Goal: Task Accomplishment & Management: Manage account settings

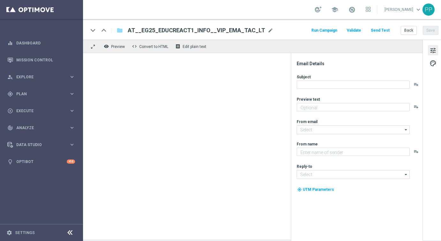
type textarea "Alle Infos zur El Gordo Weihnachtslotterie für dich."
type textarea "Millionaires' Club"
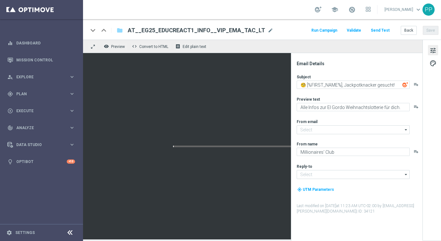
type input "[EMAIL_ADDRESS][DOMAIN_NAME]"
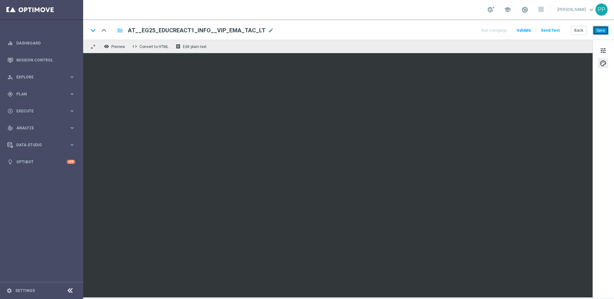
click at [441, 29] on button "Save" at bounding box center [601, 30] width 16 height 9
click at [441, 32] on button "Save" at bounding box center [601, 30] width 16 height 9
click at [441, 34] on button "Save" at bounding box center [601, 30] width 16 height 9
click at [441, 32] on button "Save" at bounding box center [601, 30] width 16 height 9
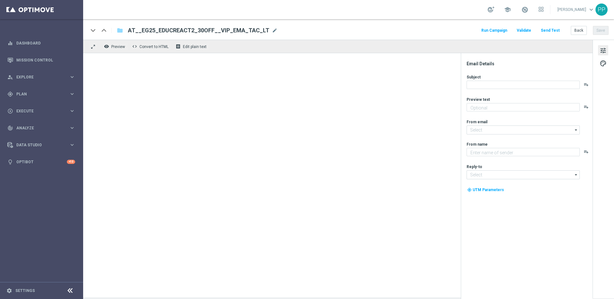
type textarea "Heute 30 % [DEMOGRAPHIC_DATA] auf dein Los"
type input "[EMAIL_ADDRESS][DOMAIN_NAME]"
type textarea "Millionaires' Club"
type input "[EMAIL_ADDRESS][DOMAIN_NAME]"
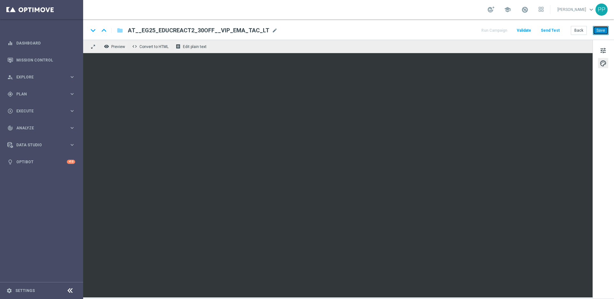
click at [604, 33] on button "Save" at bounding box center [601, 30] width 16 height 9
click at [601, 31] on button "Save" at bounding box center [601, 30] width 16 height 9
click at [597, 29] on button "Save" at bounding box center [601, 30] width 16 height 9
click at [603, 28] on button "Save" at bounding box center [601, 30] width 16 height 9
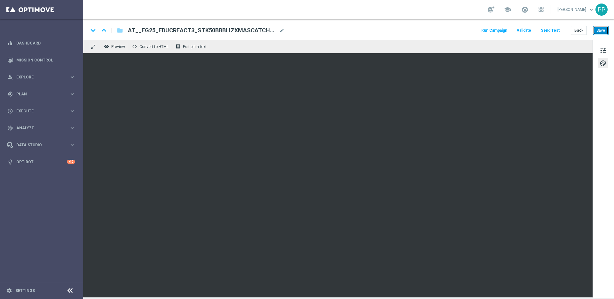
click at [602, 33] on button "Save" at bounding box center [601, 30] width 16 height 9
click at [597, 29] on button "Save" at bounding box center [601, 30] width 16 height 9
click at [601, 29] on button "Save" at bounding box center [601, 30] width 16 height 9
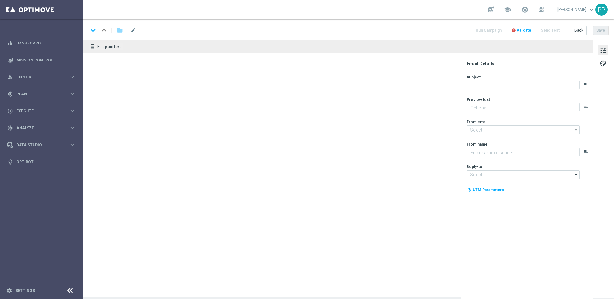
type textarea "Dein 7 € Gutschein für die Weihnachtslotterie"
type input "[EMAIL_ADDRESS][DOMAIN_NAME]"
type textarea "Millionaires' Club"
type input "[EMAIL_ADDRESS][DOMAIN_NAME]"
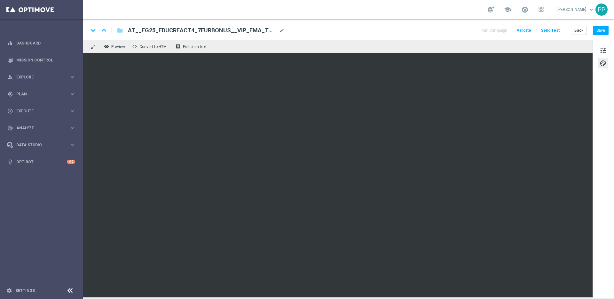
click at [597, 35] on div "keyboard_arrow_down keyboard_arrow_up folder AT__EG25_EDUCREACT4_7EURBONUS__VIP…" at bounding box center [348, 29] width 531 height 20
click at [596, 30] on button "Save" at bounding box center [601, 30] width 16 height 9
click at [597, 31] on button "Save" at bounding box center [601, 30] width 16 height 9
click at [603, 30] on button "Save" at bounding box center [601, 30] width 16 height 9
click at [598, 33] on button "Save" at bounding box center [601, 30] width 16 height 9
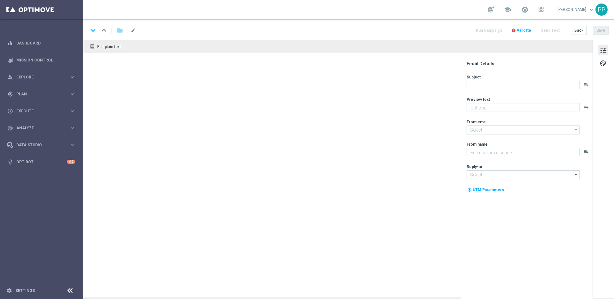
type textarea "Nur ein Klick & dein El Gordo Gratislos wartet"
type input "[EMAIL_ADDRESS][DOMAIN_NAME]"
type textarea "Millionaires' Club"
type input "[EMAIL_ADDRESS][DOMAIN_NAME]"
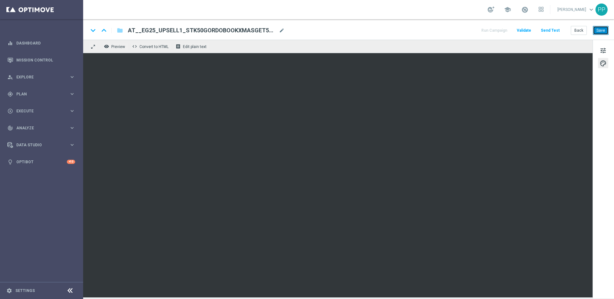
click at [599, 29] on button "Save" at bounding box center [601, 30] width 16 height 9
click at [594, 32] on button "Save" at bounding box center [601, 30] width 16 height 9
click at [598, 31] on button "Save" at bounding box center [601, 30] width 16 height 9
click at [599, 30] on button "Save" at bounding box center [601, 30] width 16 height 9
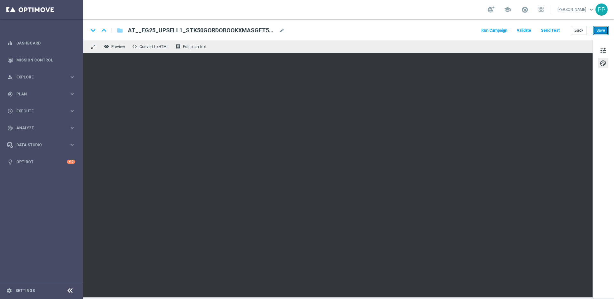
click at [602, 28] on button "Save" at bounding box center [601, 30] width 16 height 9
click at [596, 30] on button "Save" at bounding box center [601, 30] width 16 height 9
click at [601, 33] on button "Save" at bounding box center [601, 30] width 16 height 9
click at [599, 33] on button "Save" at bounding box center [601, 30] width 16 height 9
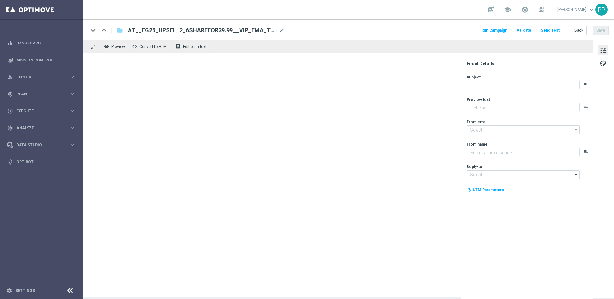
type textarea "Sichere dir 6 El Gordo Losanteile für nur 39,99 €!"
type input "[EMAIL_ADDRESS][DOMAIN_NAME]"
type textarea "Millionaires' Club"
type input "[EMAIL_ADDRESS][DOMAIN_NAME]"
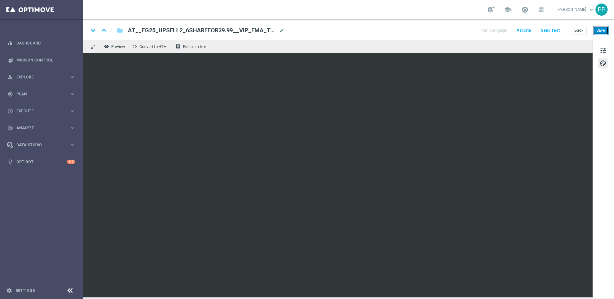
click at [603, 30] on button "Save" at bounding box center [601, 30] width 16 height 9
click at [599, 31] on button "Save" at bounding box center [601, 30] width 16 height 9
click at [598, 30] on button "Save" at bounding box center [601, 30] width 16 height 9
click at [604, 32] on button "Save" at bounding box center [601, 30] width 16 height 9
click at [598, 33] on button "Save" at bounding box center [601, 30] width 16 height 9
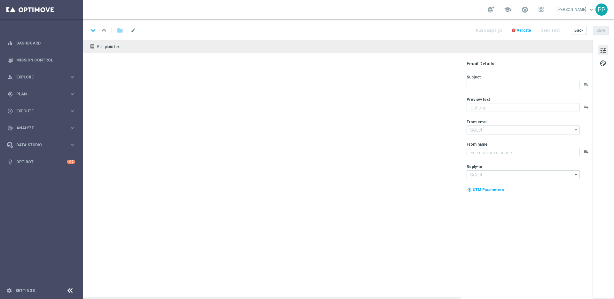
type textarea "Himmlische Chancen für dein El Gordo GRATISLOS"
type input "[EMAIL_ADDRESS][DOMAIN_NAME]"
type textarea "Millionaires' Club"
type input "[EMAIL_ADDRESS][DOMAIN_NAME]"
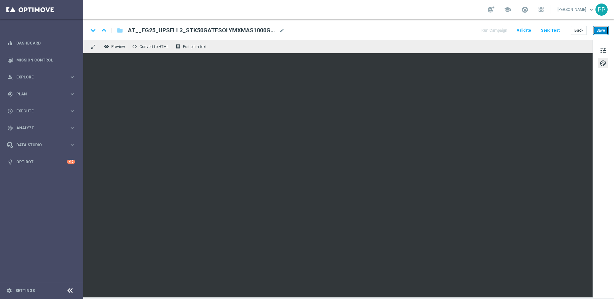
click at [601, 29] on button "Save" at bounding box center [601, 30] width 16 height 9
click at [597, 30] on button "Save" at bounding box center [601, 30] width 16 height 9
click at [596, 30] on button "Save" at bounding box center [601, 30] width 16 height 9
click at [600, 30] on button "Save" at bounding box center [601, 30] width 16 height 9
click at [597, 29] on button "Save" at bounding box center [601, 30] width 16 height 9
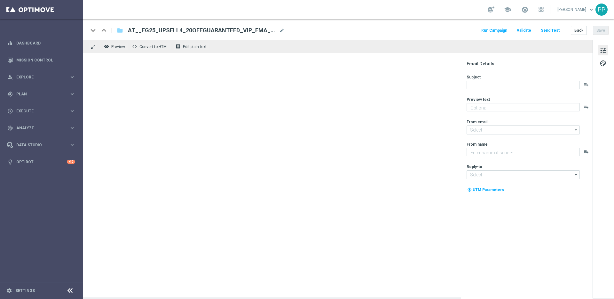
type textarea "Dein garantierter El Gordo Gewinn!"
type input "[EMAIL_ADDRESS][DOMAIN_NAME]"
type textarea "Millionaires' Club"
type input "[EMAIL_ADDRESS][DOMAIN_NAME]"
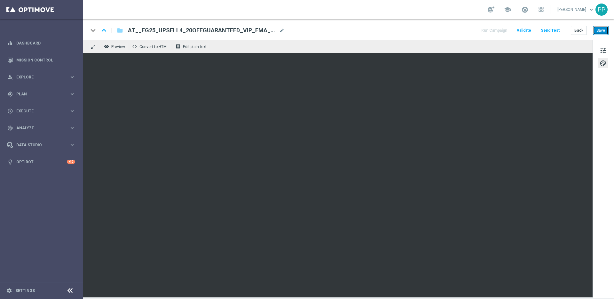
click at [602, 32] on button "Save" at bounding box center [601, 30] width 16 height 9
click at [601, 32] on button "Save" at bounding box center [601, 30] width 16 height 9
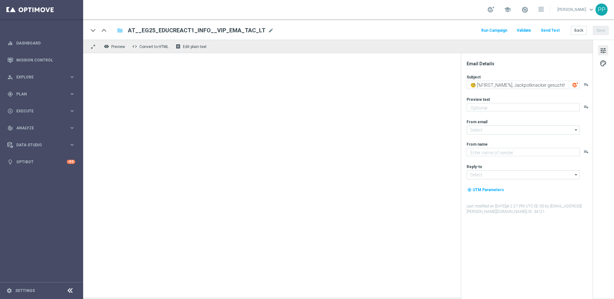
type textarea "Alle Infos zur El Gordo Weihnachtslotterie für dich."
type input "[EMAIL_ADDRESS][DOMAIN_NAME]"
type textarea "Millionaires' Club"
type input "[EMAIL_ADDRESS][DOMAIN_NAME]"
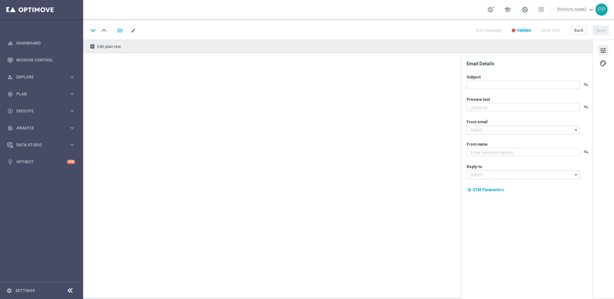
type textarea "Heute 30 % [DEMOGRAPHIC_DATA] auf dein Los"
type input "[EMAIL_ADDRESS][DOMAIN_NAME]"
type textarea "Millionaires' Club"
type input "[EMAIL_ADDRESS][DOMAIN_NAME]"
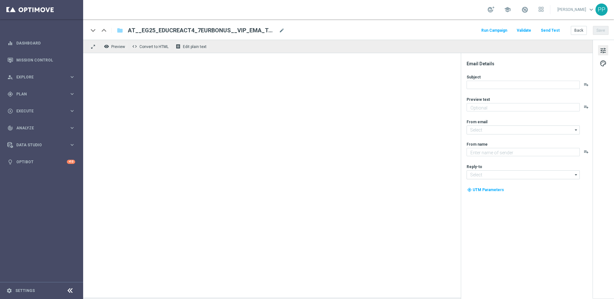
type textarea "Dein 7 € Gutschein für die Weihnachtslotterie"
type input "[EMAIL_ADDRESS][DOMAIN_NAME]"
type textarea "Millionaires' Club"
type input "[EMAIL_ADDRESS][DOMAIN_NAME]"
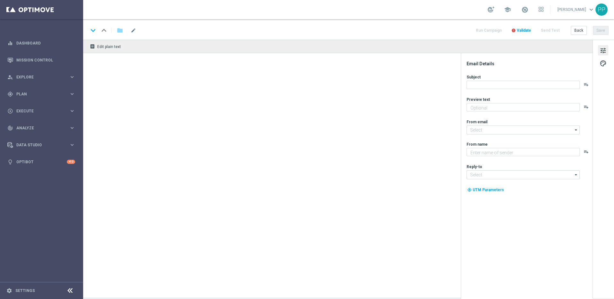
type textarea "Nur ein Klick & dein El Gordo Gratislos wartet"
type textarea "Millionaires' Club"
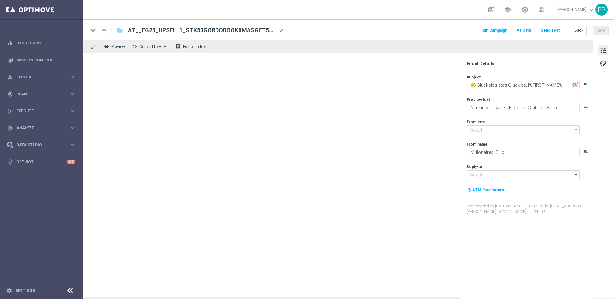
type input "[EMAIL_ADDRESS][DOMAIN_NAME]"
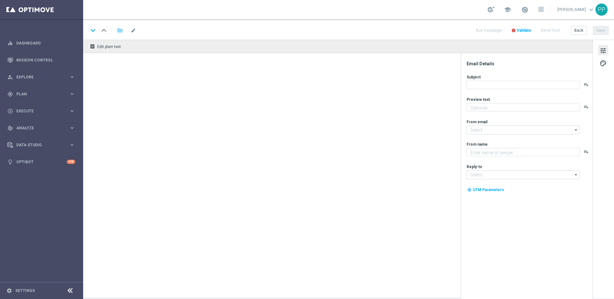
type textarea "Sichere dir 6 El Gordo Losanteile für nur 39,99 €!"
type input "[EMAIL_ADDRESS][DOMAIN_NAME]"
type textarea "Millionaires' Club"
type input "[EMAIL_ADDRESS][DOMAIN_NAME]"
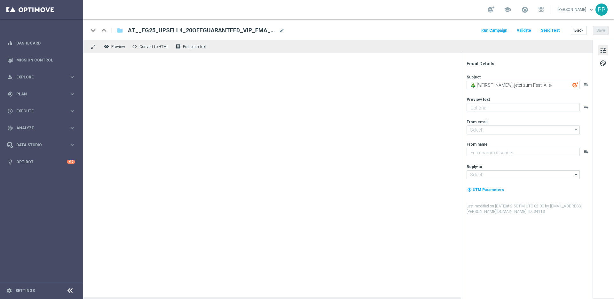
type textarea "Dein garantierter El Gordo Gewinn!"
type input "[EMAIL_ADDRESS][DOMAIN_NAME]"
type textarea "Millionaires' Club"
type input "[EMAIL_ADDRESS][DOMAIN_NAME]"
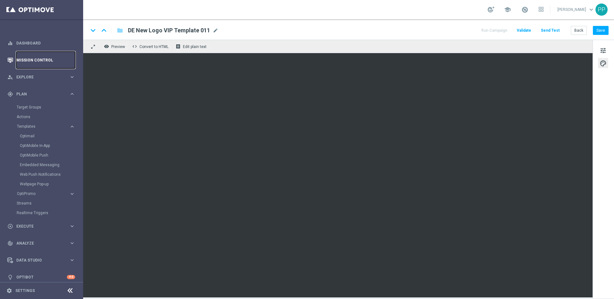
click at [33, 61] on link "Mission Control" at bounding box center [45, 59] width 59 height 17
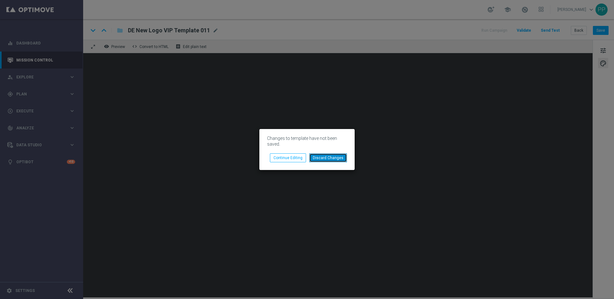
click at [317, 159] on button "Discard Changes" at bounding box center [328, 157] width 38 height 9
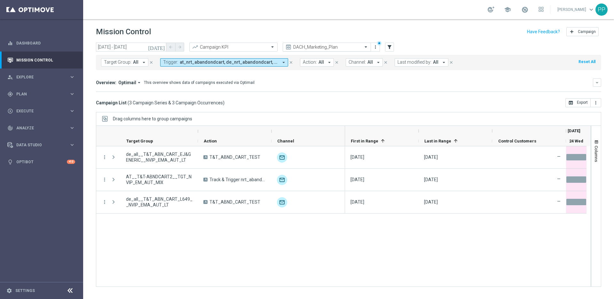
click at [363, 48] on span at bounding box center [366, 46] width 8 height 5
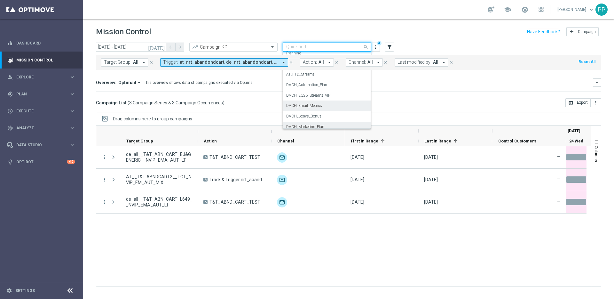
scroll to position [30, 0]
click at [308, 100] on label "DACH_Email_Metrics" at bounding box center [304, 99] width 36 height 5
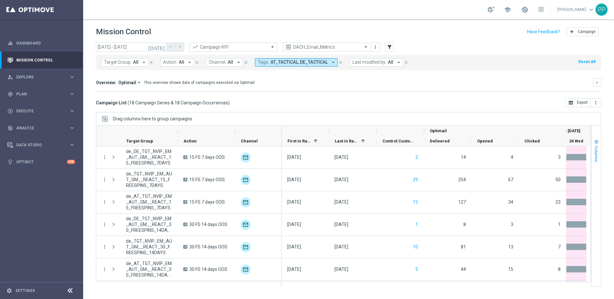
click at [596, 147] on span "Columns" at bounding box center [596, 153] width 5 height 16
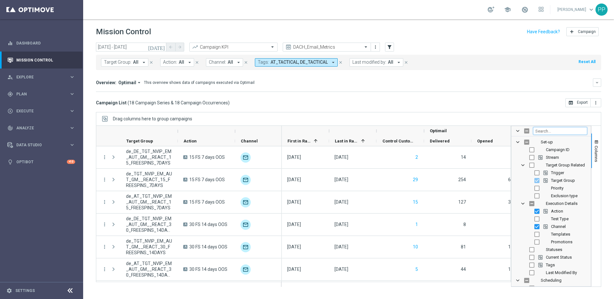
click at [559, 131] on input "Filter Columns Input" at bounding box center [560, 131] width 54 height 8
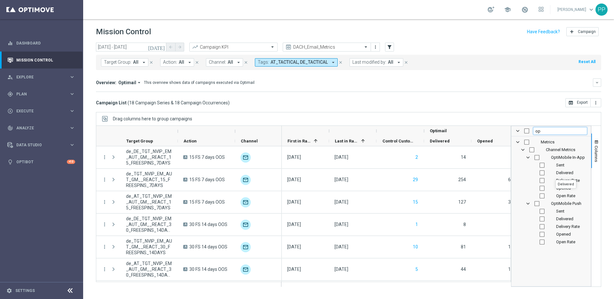
type input "o"
checkbox input "false"
type input "e"
checkbox input "false"
type input "optim"
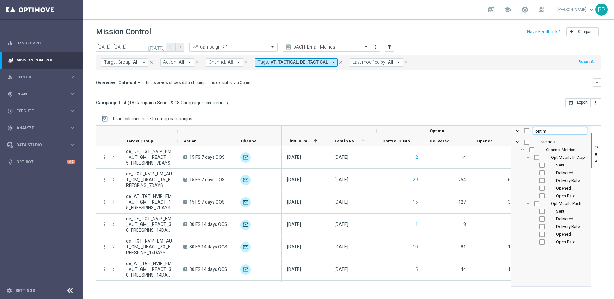
checkbox input "false"
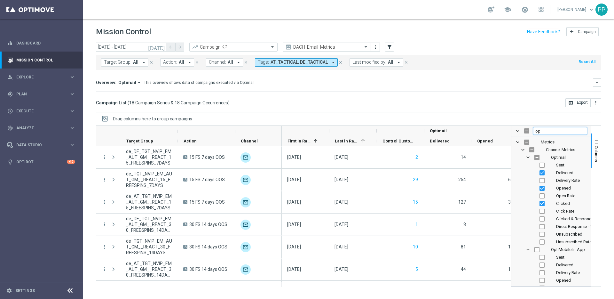
type input "o"
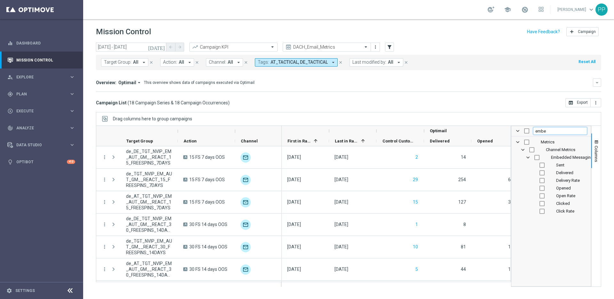
type input "embe"
click at [542, 173] on input "Press SPACE to toggle visibility (hidden)" at bounding box center [541, 172] width 5 height 5
checkbox input "true"
checkbox input "false"
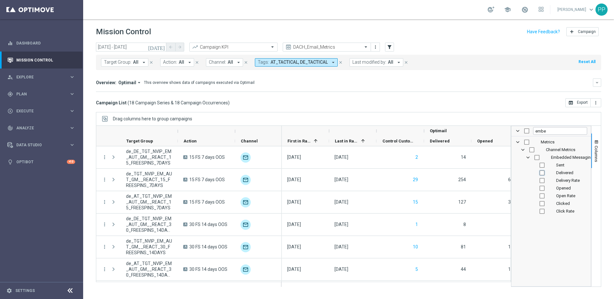
checkbox input "false"
click at [542, 188] on input "Press SPACE to toggle visibility (hidden)" at bounding box center [541, 187] width 5 height 5
checkbox input "true"
click at [542, 203] on input "Press SPACE to toggle visibility (hidden)" at bounding box center [541, 203] width 5 height 5
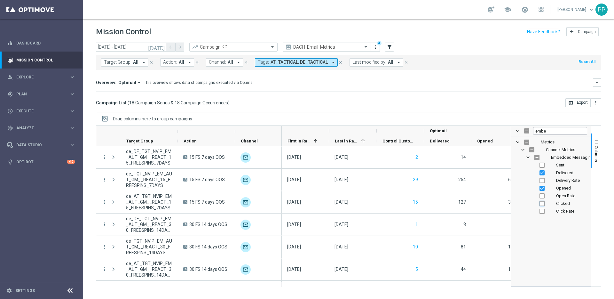
checkbox input "true"
click at [604, 207] on div "today 24 Sep 2025 - 24 Sep 2025 arrow_back arrow_forward Campaign KPI trending_…" at bounding box center [348, 168] width 531 height 250
click at [597, 156] on span "Columns" at bounding box center [596, 153] width 5 height 16
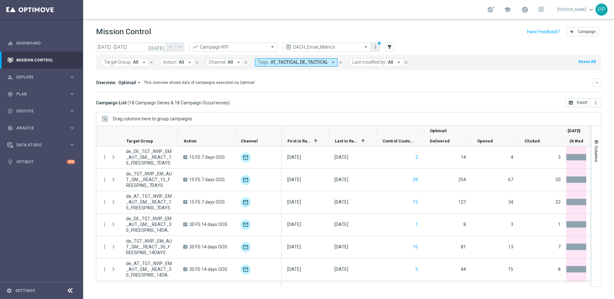
click at [376, 48] on icon "more_vert" at bounding box center [375, 46] width 5 height 5
click at [382, 58] on div "Save view" at bounding box center [409, 59] width 58 height 4
click at [161, 47] on icon "today" at bounding box center [156, 47] width 17 height 6
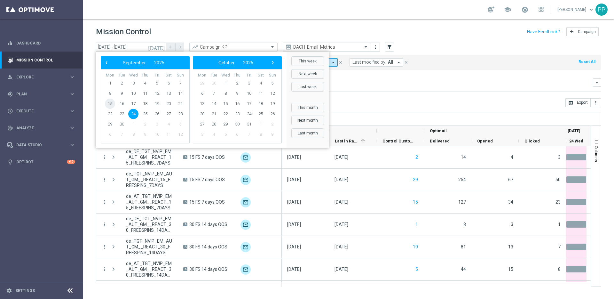
click at [109, 104] on span "15" at bounding box center [110, 103] width 10 height 10
click at [182, 105] on span "21" at bounding box center [180, 103] width 10 height 10
type input "15 Sep 2025 - 21 Sep 2025"
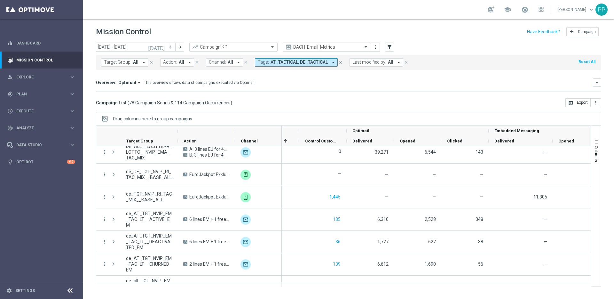
scroll to position [0, 0]
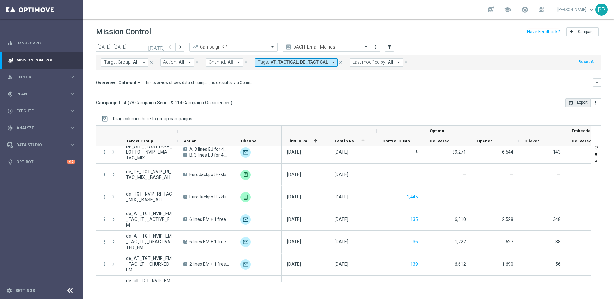
click at [574, 103] on button "open_in_browser Export" at bounding box center [577, 102] width 25 height 9
click at [22, 96] on span "Plan" at bounding box center [42, 94] width 53 height 4
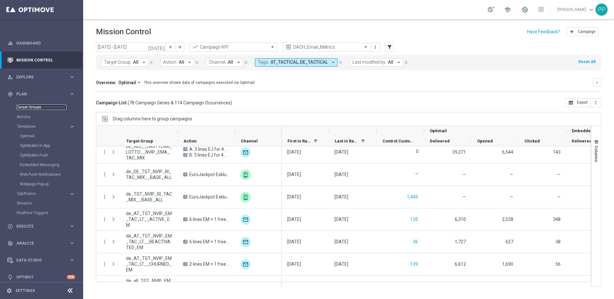
click at [24, 107] on link "Target Groups" at bounding box center [42, 107] width 50 height 5
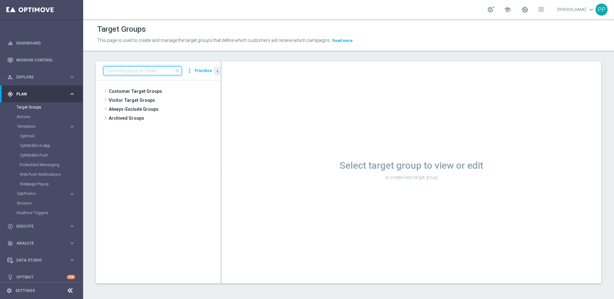
click at [112, 72] on input at bounding box center [143, 70] width 78 height 9
paste input "DE_INT__ONB_INTMIGRATION__NVIP_EMA_AUT_MIX"
type input "DE_INT__ONB_INTMIGRATION__NVIP_EMA_AUT_MIX"
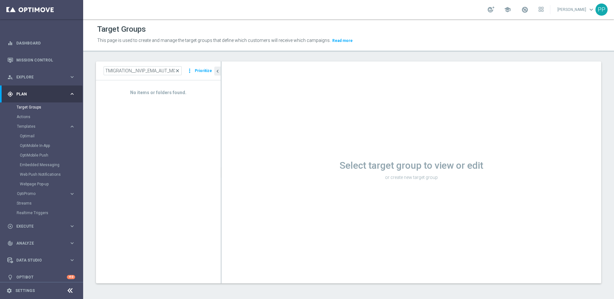
click at [178, 71] on span "close" at bounding box center [177, 70] width 5 height 5
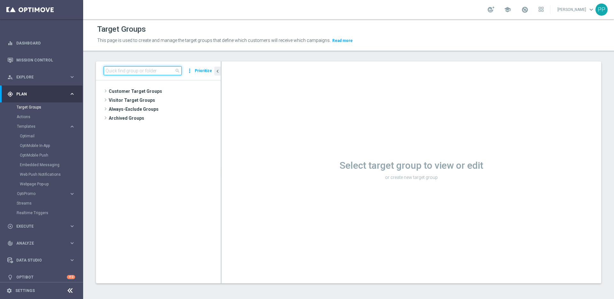
click at [111, 72] on input at bounding box center [143, 70] width 78 height 9
click at [106, 92] on span at bounding box center [105, 91] width 6 height 8
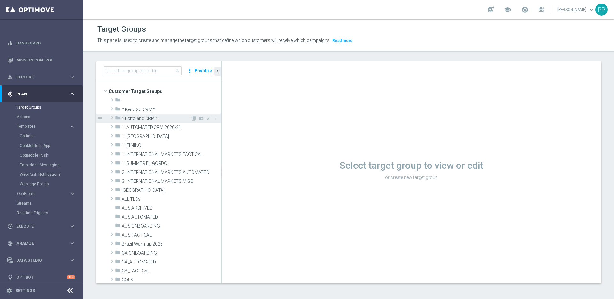
click at [112, 115] on span at bounding box center [112, 118] width 6 height 8
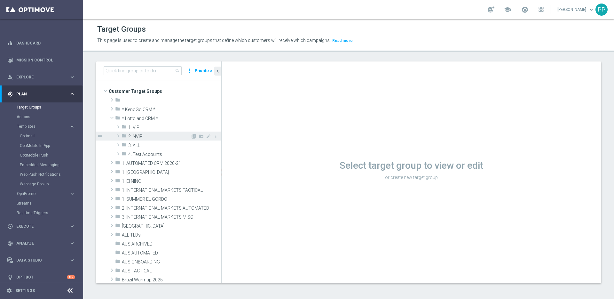
click at [119, 135] on span at bounding box center [118, 136] width 6 height 8
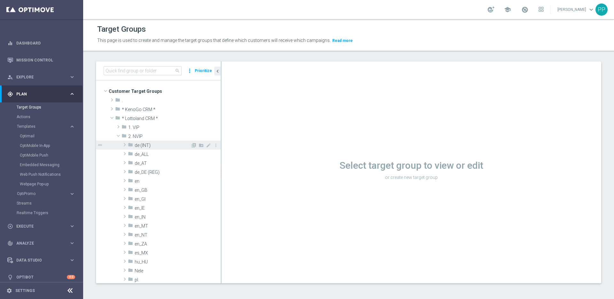
click at [124, 145] on span at bounding box center [124, 145] width 6 height 8
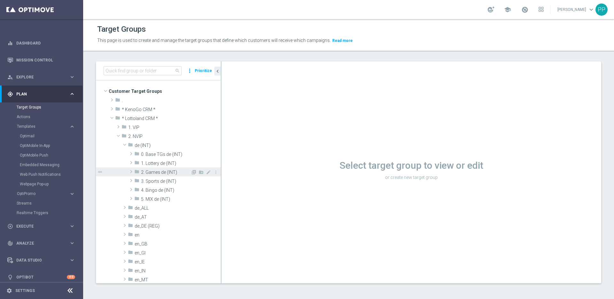
click at [132, 172] on span at bounding box center [131, 171] width 6 height 8
click at [138, 179] on span at bounding box center [137, 180] width 6 height 8
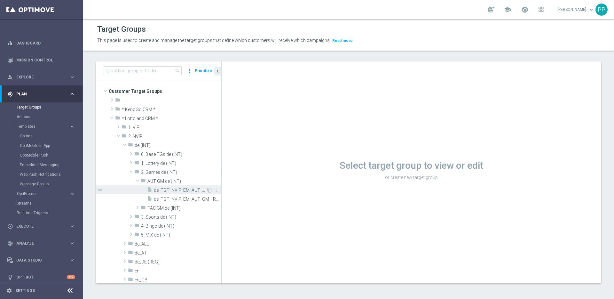
click at [161, 189] on span "de_TGT_NVIP_EM_AUT_GM__REACT_15_FREESPINS_7DAYS" at bounding box center [180, 189] width 52 height 5
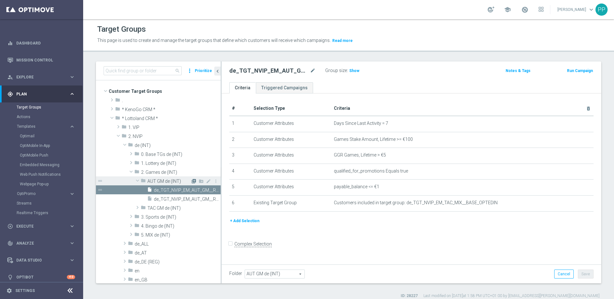
click at [191, 181] on icon "library_add" at bounding box center [193, 180] width 5 height 5
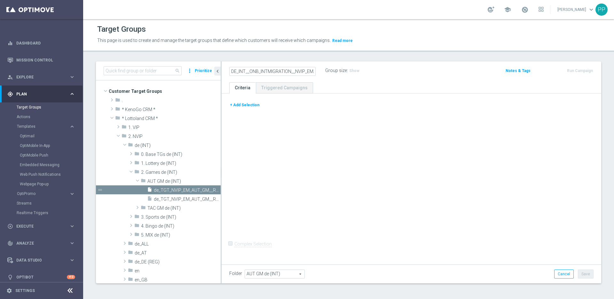
scroll to position [0, 22]
type input "DE_INT__ONB_INTMIGRATION__NVIP_EMA_AUT_MIX"
click at [248, 104] on button "+ Add Selection" at bounding box center [244, 104] width 31 height 7
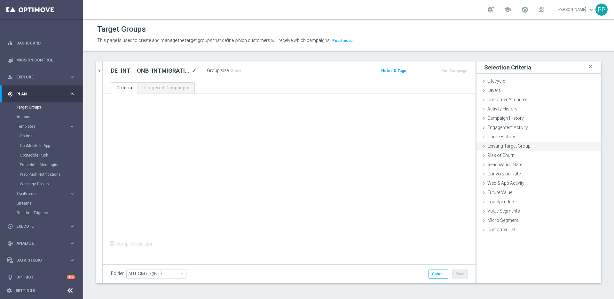
click at [481, 146] on icon at bounding box center [483, 146] width 5 height 5
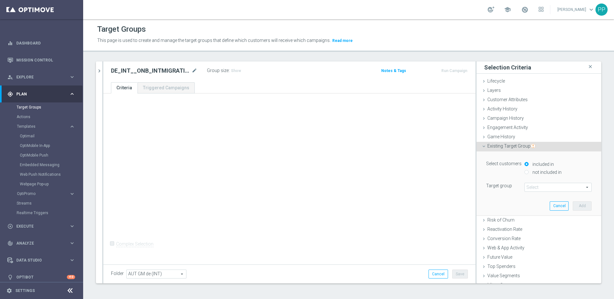
click at [525, 188] on span at bounding box center [558, 187] width 66 height 8
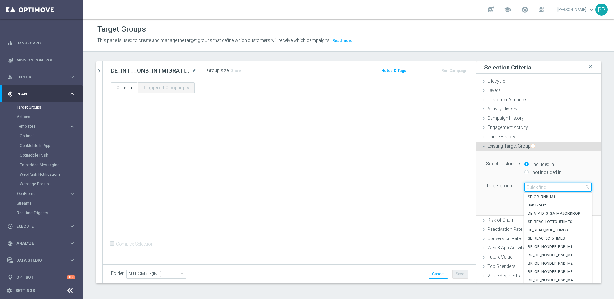
click at [524, 187] on input "search" at bounding box center [557, 187] width 67 height 9
type input "base -"
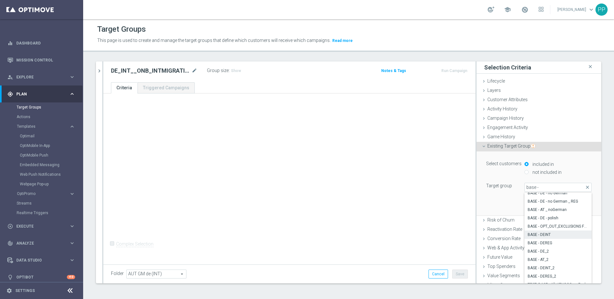
click at [527, 233] on span "BASE - DEINT" at bounding box center [557, 234] width 61 height 5
type input "BASE - DEINT"
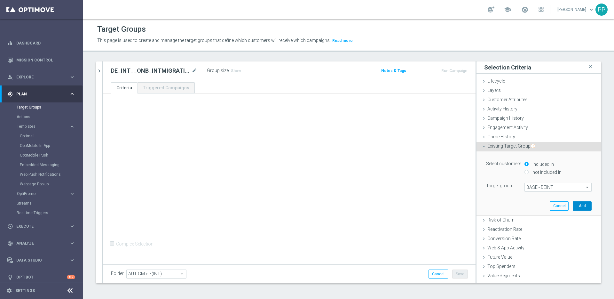
click at [572, 204] on button "Add" at bounding box center [581, 205] width 19 height 9
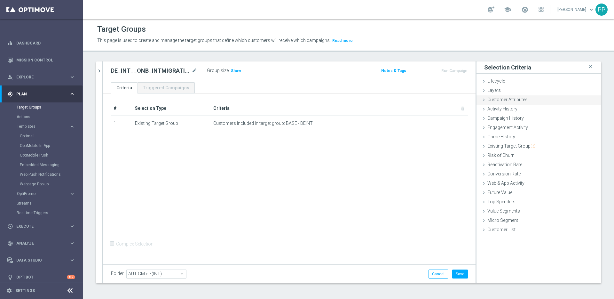
click at [481, 99] on icon at bounding box center [483, 99] width 5 height 5
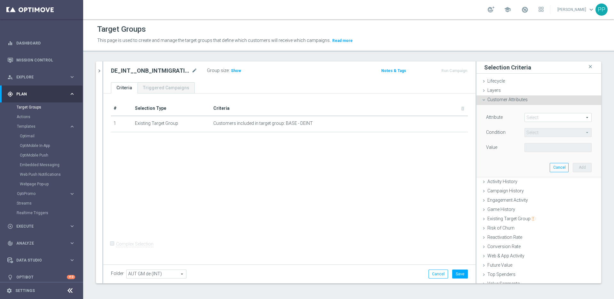
click at [530, 121] on span at bounding box center [558, 117] width 66 height 8
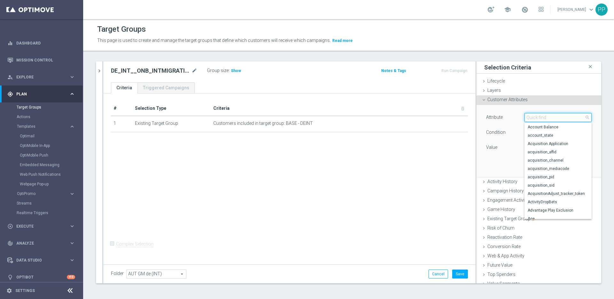
click at [527, 119] on input "search" at bounding box center [557, 117] width 67 height 9
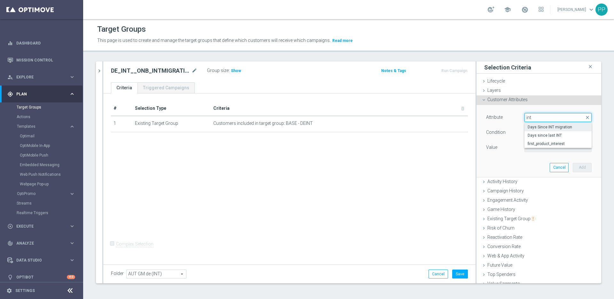
type input "int"
click at [530, 128] on span "Days Since INT migration" at bounding box center [557, 126] width 61 height 5
type input "Days Since INT migration"
type input "="
click at [525, 132] on span "=" at bounding box center [558, 132] width 66 height 8
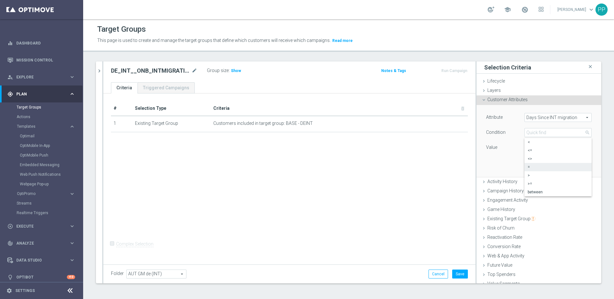
click at [527, 167] on span "=" at bounding box center [557, 166] width 61 height 5
click at [524, 147] on input "number" at bounding box center [538, 147] width 29 height 9
click at [549, 165] on button "Cancel" at bounding box center [558, 167] width 19 height 9
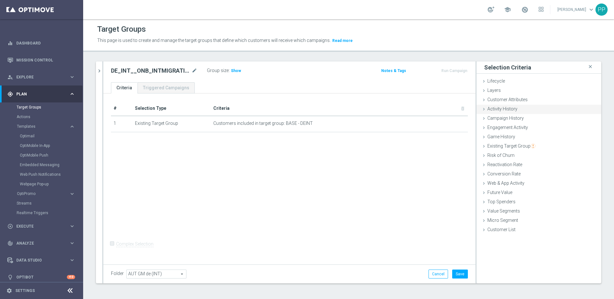
click at [481, 109] on icon at bounding box center [483, 108] width 5 height 5
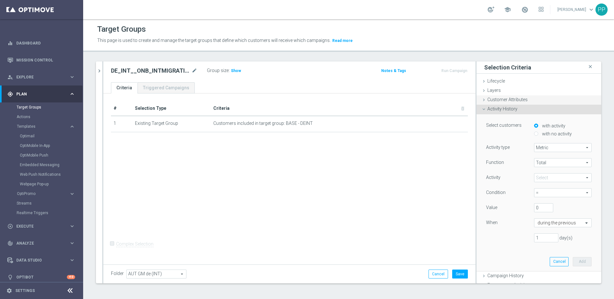
click at [481, 97] on icon at bounding box center [483, 99] width 5 height 5
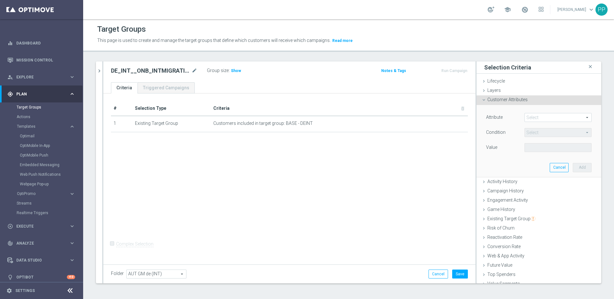
click at [528, 115] on span at bounding box center [558, 117] width 66 height 8
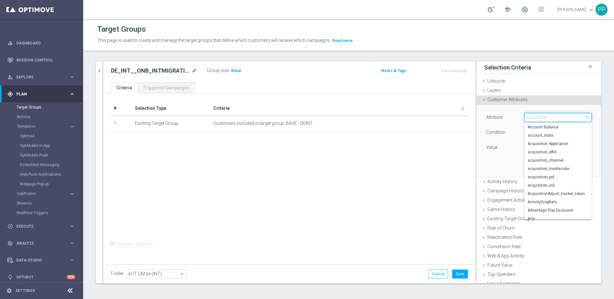
click at [525, 115] on input "search" at bounding box center [557, 117] width 67 height 9
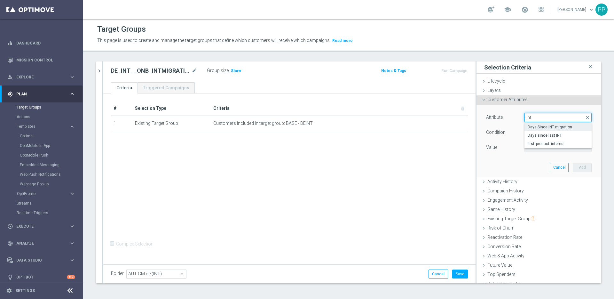
type input "int"
click at [527, 126] on span "Days Since INT migration" at bounding box center [557, 126] width 61 height 5
type input "Days Since INT migration"
type input "="
click at [525, 134] on span "=" at bounding box center [558, 132] width 66 height 8
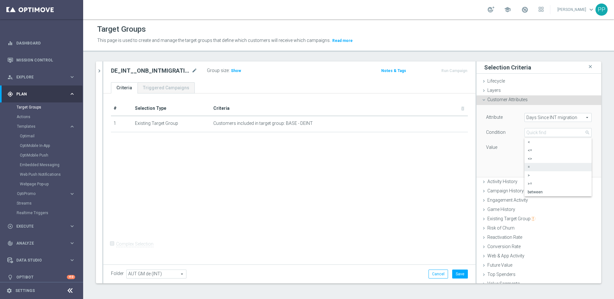
click at [524, 164] on label "=" at bounding box center [557, 167] width 67 height 8
click at [527, 146] on input "number" at bounding box center [538, 147] width 29 height 9
type input "1"
click at [572, 167] on button "Add" at bounding box center [581, 167] width 19 height 9
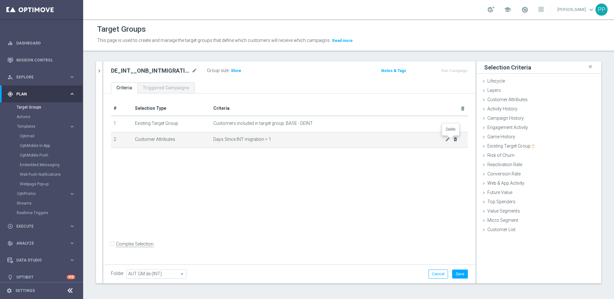
click at [453, 139] on icon "delete_forever" at bounding box center [455, 138] width 5 height 5
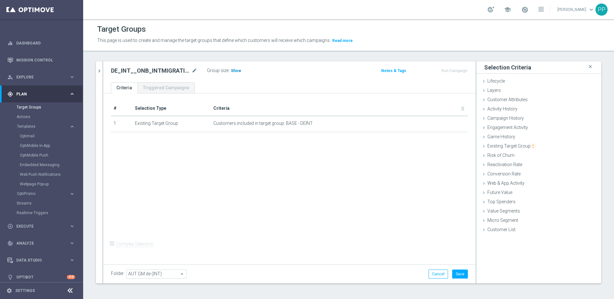
click at [233, 72] on span "Show" at bounding box center [236, 70] width 10 height 4
click at [481, 98] on icon at bounding box center [483, 99] width 5 height 5
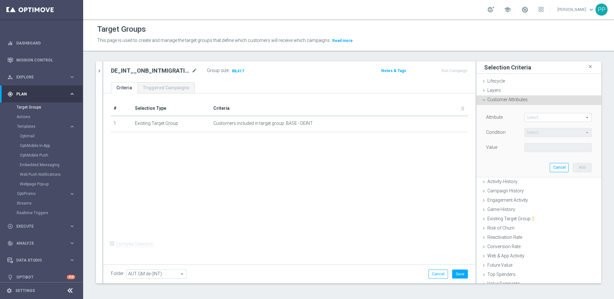
click at [529, 123] on div "Attribute Select arrow_drop_down search" at bounding box center [538, 118] width 115 height 10
click at [527, 119] on span at bounding box center [558, 117] width 66 height 8
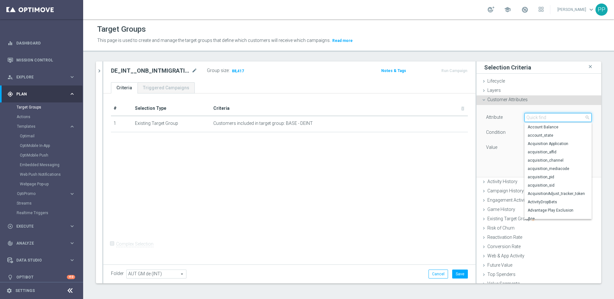
click at [527, 119] on input "search" at bounding box center [557, 117] width 67 height 9
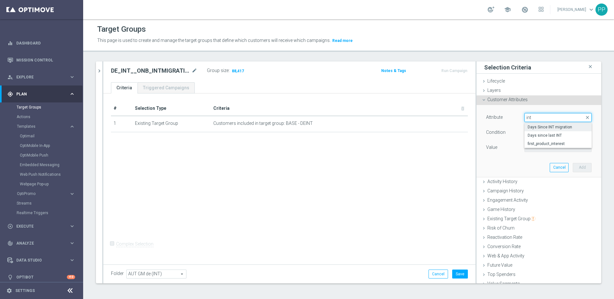
type input "int"
click at [527, 126] on span "Days Since INT migration" at bounding box center [557, 126] width 61 height 5
type input "Days Since INT migration"
type input "="
click at [531, 148] on input "number" at bounding box center [538, 147] width 29 height 9
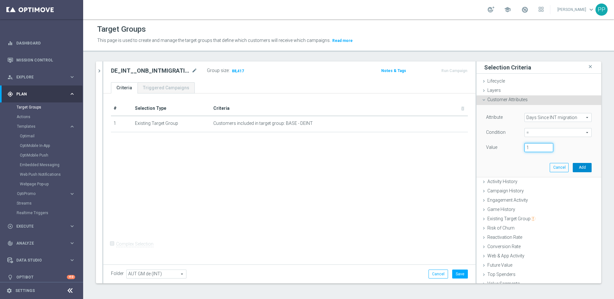
type input "1"
click at [572, 167] on button "Add" at bounding box center [581, 167] width 19 height 9
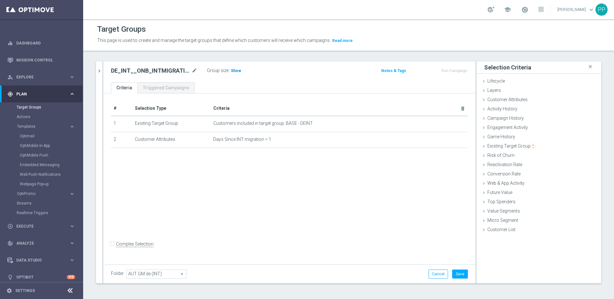
click at [232, 71] on span "Show" at bounding box center [236, 70] width 10 height 4
click at [454, 275] on button "Save" at bounding box center [460, 273] width 16 height 9
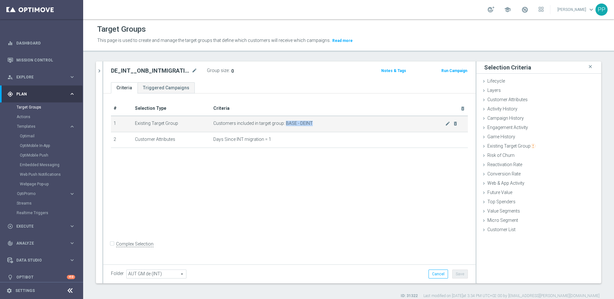
drag, startPoint x: 311, startPoint y: 123, endPoint x: 284, endPoint y: 121, distance: 27.5
click at [284, 121] on span "Customers included in target group: BASE - DEINT" at bounding box center [329, 123] width 232 height 5
copy span "BASE - DEINT"
click at [99, 70] on icon "chevron_right" at bounding box center [99, 71] width 6 height 6
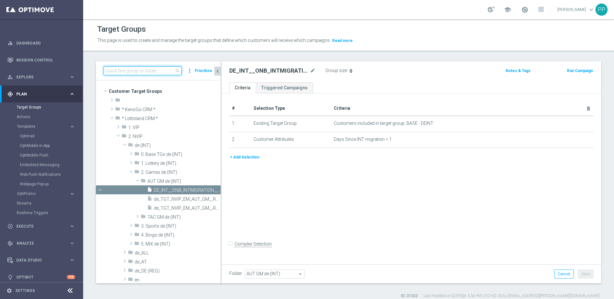
click at [128, 72] on input at bounding box center [143, 70] width 78 height 9
paste input "BASE - DEINT"
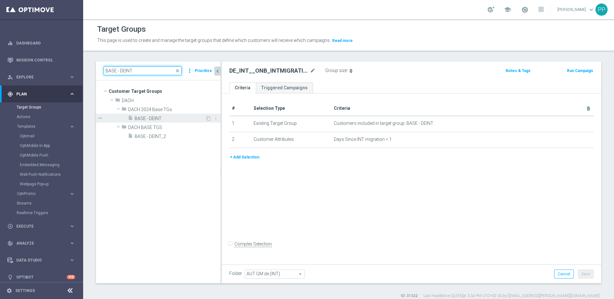
type input "BASE - DEINT"
click at [144, 120] on span "BASE - DEINT" at bounding box center [170, 118] width 71 height 5
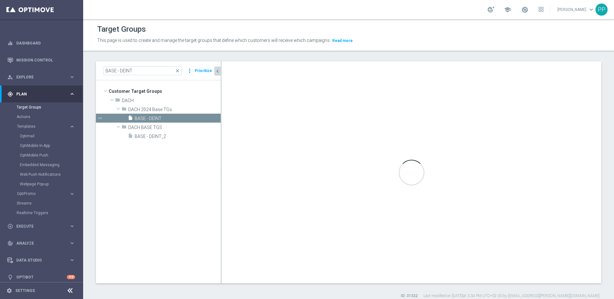
checkbox input "true"
type input "DACH 2024 Base TGs"
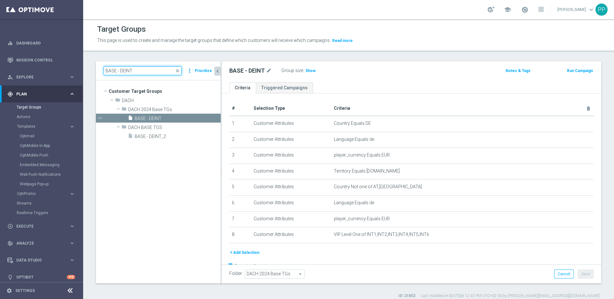
drag, startPoint x: 144, startPoint y: 72, endPoint x: 105, endPoint y: 71, distance: 39.7
click at [105, 71] on input "BASE - DEINT" at bounding box center [143, 70] width 78 height 9
paste input "DE_INT__ONB_INTMIGRATION__NVIP_EMA_AUT_MIX"
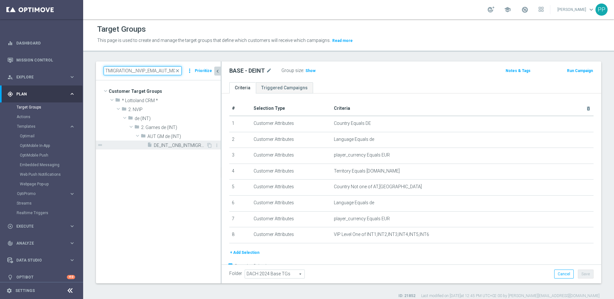
type input "DE_INT__ONB_INTMIGRATION__NVIP_EMA_AUT_MIX"
click at [177, 144] on span "DE_INT__ONB_INTMIGRATION__NVIP_EMA_AUT_MIX" at bounding box center [180, 145] width 52 height 5
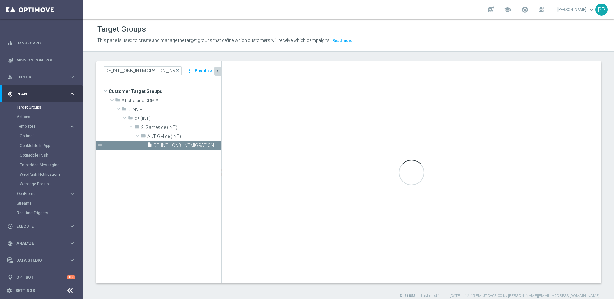
checkbox input "false"
type input "AUT GM de (INT)"
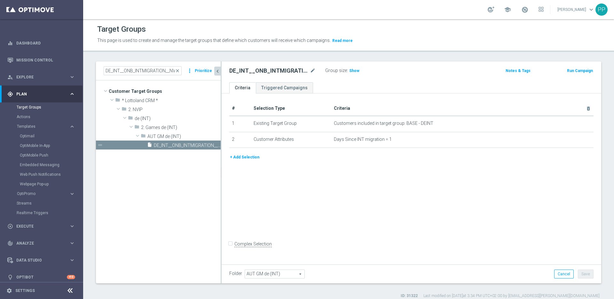
click at [244, 154] on button "+ Add Selection" at bounding box center [244, 156] width 31 height 7
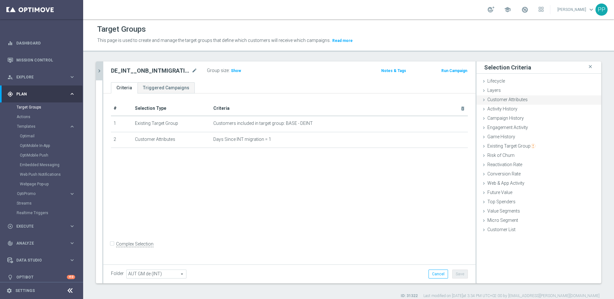
click at [487, 97] on span "Customer Attributes" at bounding box center [507, 99] width 40 height 5
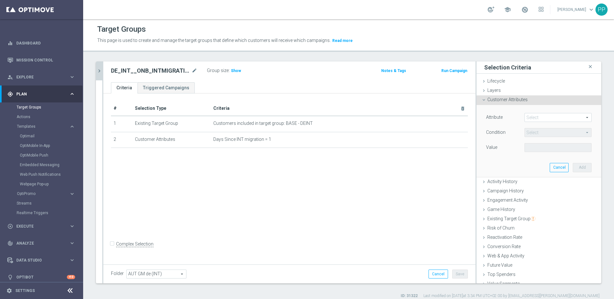
click at [525, 117] on span at bounding box center [558, 117] width 66 height 8
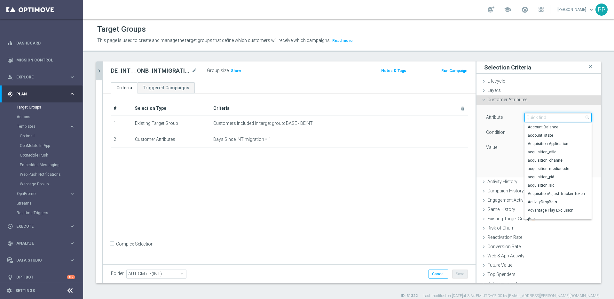
click at [525, 117] on input "search" at bounding box center [557, 117] width 67 height 9
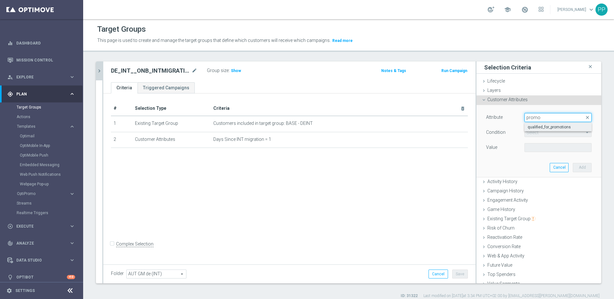
type input "promo"
click at [527, 125] on span "qualified_for_promotions" at bounding box center [557, 126] width 61 height 5
type input "qualified_for_promotions"
type input "Equals"
click at [525, 135] on span "Equals" at bounding box center [558, 132] width 66 height 8
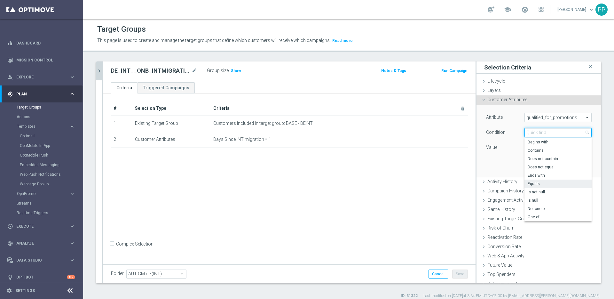
click at [524, 132] on input "search" at bounding box center [557, 132] width 67 height 9
click at [527, 184] on span "Equals" at bounding box center [557, 183] width 61 height 5
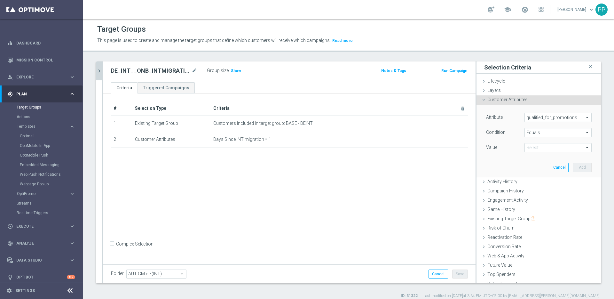
click at [525, 148] on span at bounding box center [558, 147] width 66 height 8
click at [527, 164] on span "true" at bounding box center [557, 165] width 61 height 5
type input "true"
click at [572, 168] on button "Add" at bounding box center [581, 167] width 19 height 9
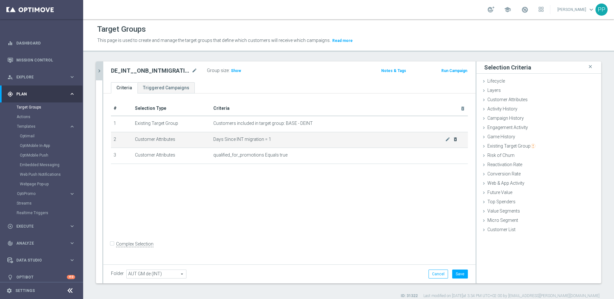
click at [451, 138] on div at bounding box center [450, 137] width 6 height 3
click at [453, 139] on icon "delete_forever" at bounding box center [455, 138] width 5 height 5
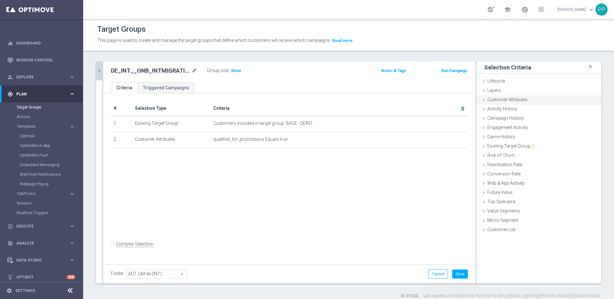
click at [481, 97] on icon at bounding box center [483, 99] width 5 height 5
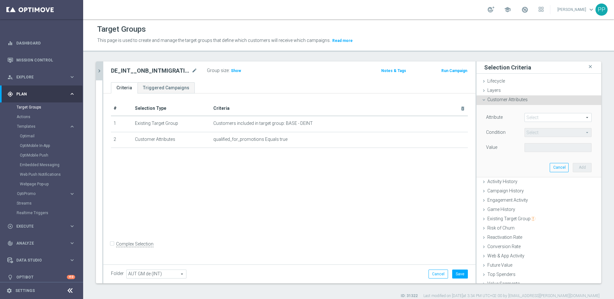
click at [525, 119] on span at bounding box center [558, 117] width 66 height 8
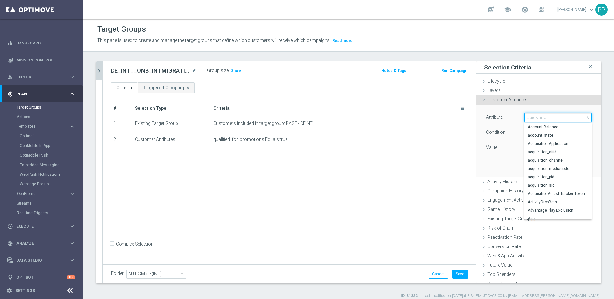
click at [530, 119] on input "search" at bounding box center [557, 117] width 67 height 9
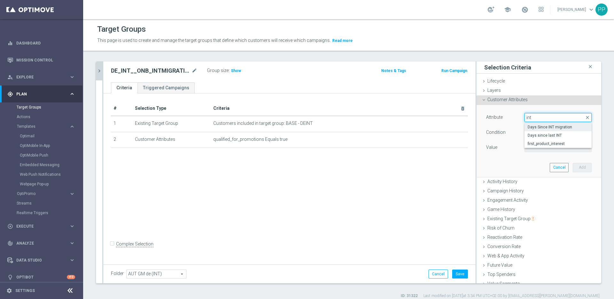
type input "int"
click at [533, 128] on span "Days Since INT migration" at bounding box center [557, 126] width 61 height 5
type input "Days Since INT migration"
type input "="
click at [524, 146] on input "number" at bounding box center [538, 147] width 29 height 9
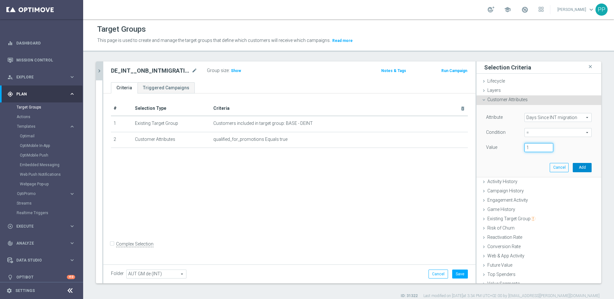
type input "1"
click at [572, 164] on button "Add" at bounding box center [581, 167] width 19 height 9
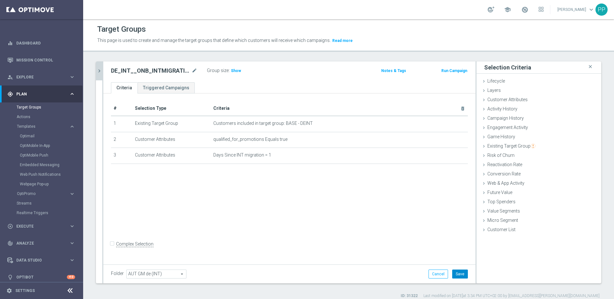
click at [454, 271] on button "Save" at bounding box center [460, 273] width 16 height 9
